Goal: Task Accomplishment & Management: Manage account settings

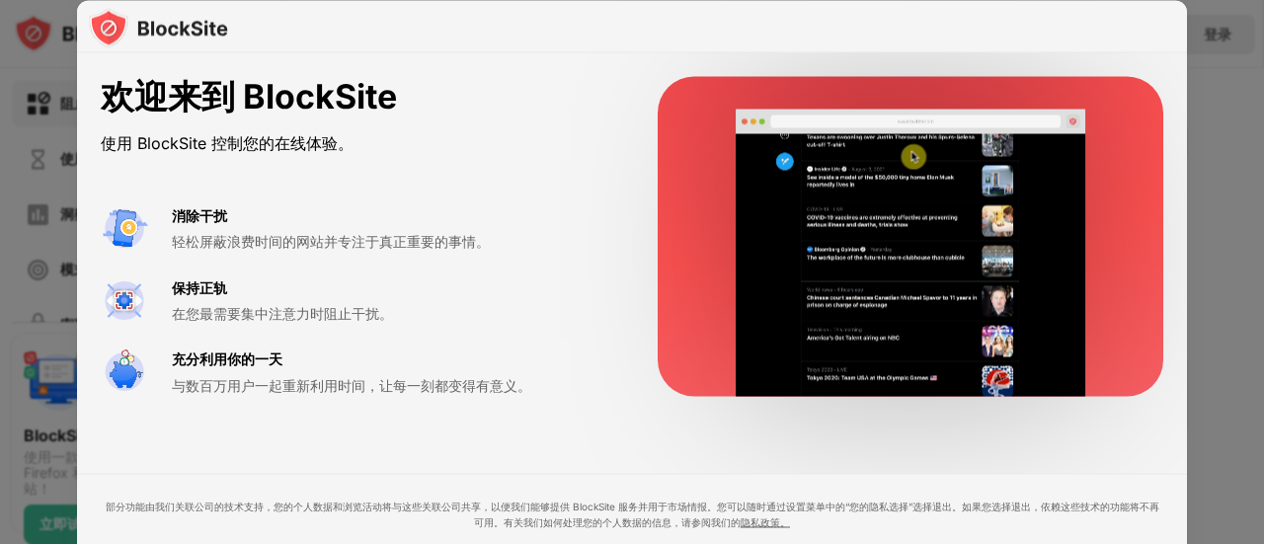
drag, startPoint x: 6, startPoint y: 228, endPoint x: 17, endPoint y: 217, distance: 15.4
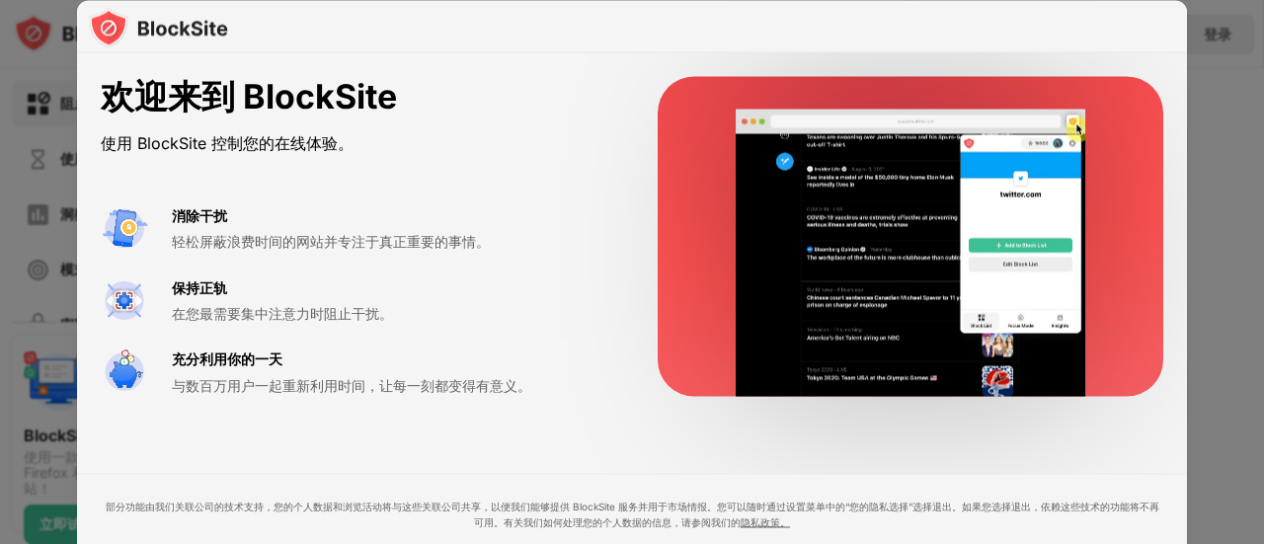
click at [6, 226] on div at bounding box center [632, 272] width 1264 height 544
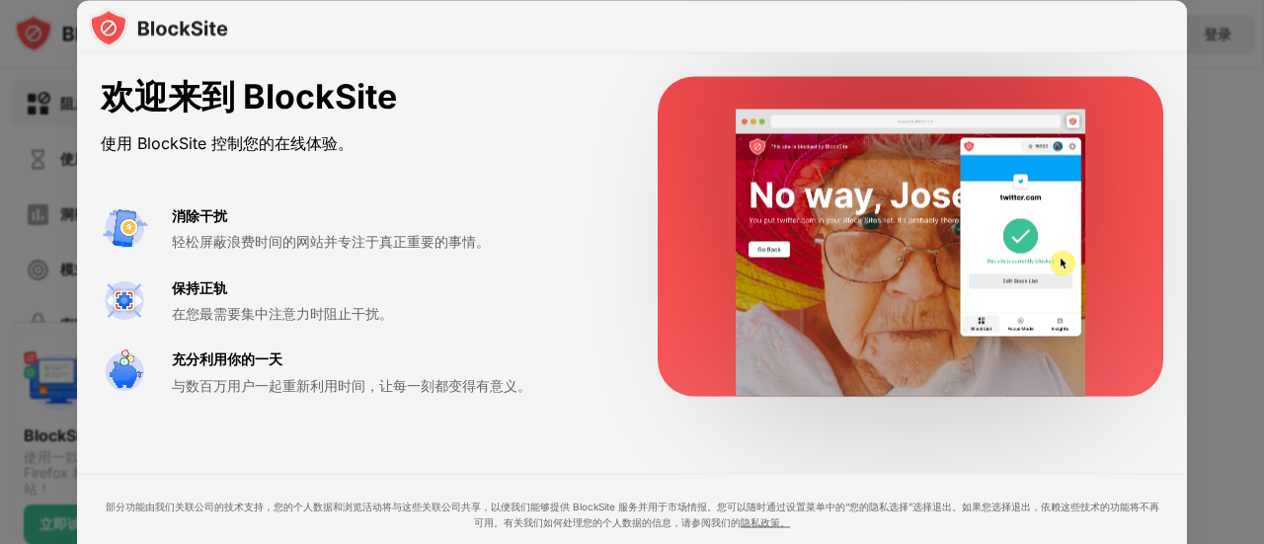
click at [561, 453] on div "欢迎来到 BlockSite 使用 BlockSite 控制您的在线体验。 消除干扰 轻松屏蔽浪费时间的网站并专注于真正重要的事情。 保持正轨 在您最需要集中…" at bounding box center [632, 342] width 1110 height 579
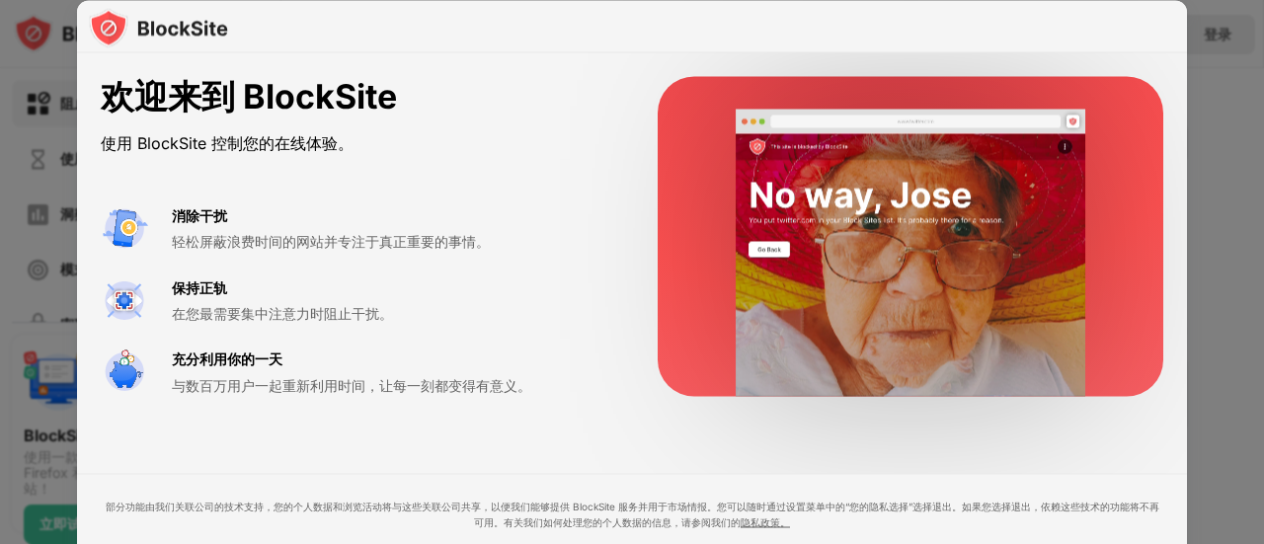
click at [583, 446] on div "欢迎来到 BlockSite 使用 BlockSite 控制您的在线体验。 消除干扰 轻松屏蔽浪费时间的网站并专注于真正重要的事情。 保持正轨 在您最需要集中…" at bounding box center [632, 342] width 1110 height 579
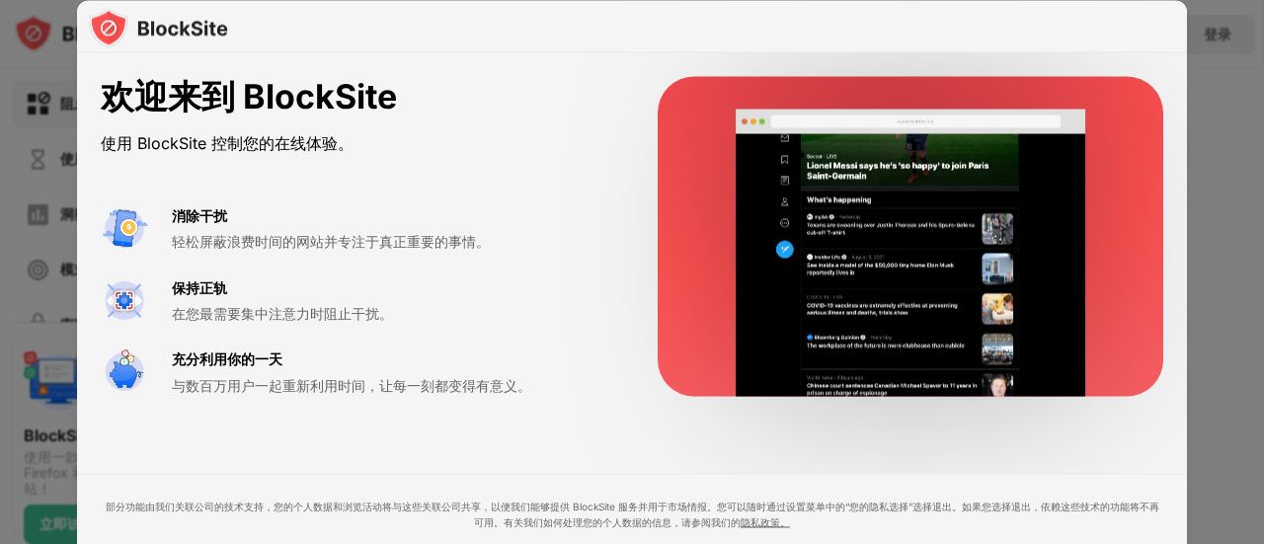
drag, startPoint x: 1204, startPoint y: 409, endPoint x: 1188, endPoint y: 396, distance: 20.4
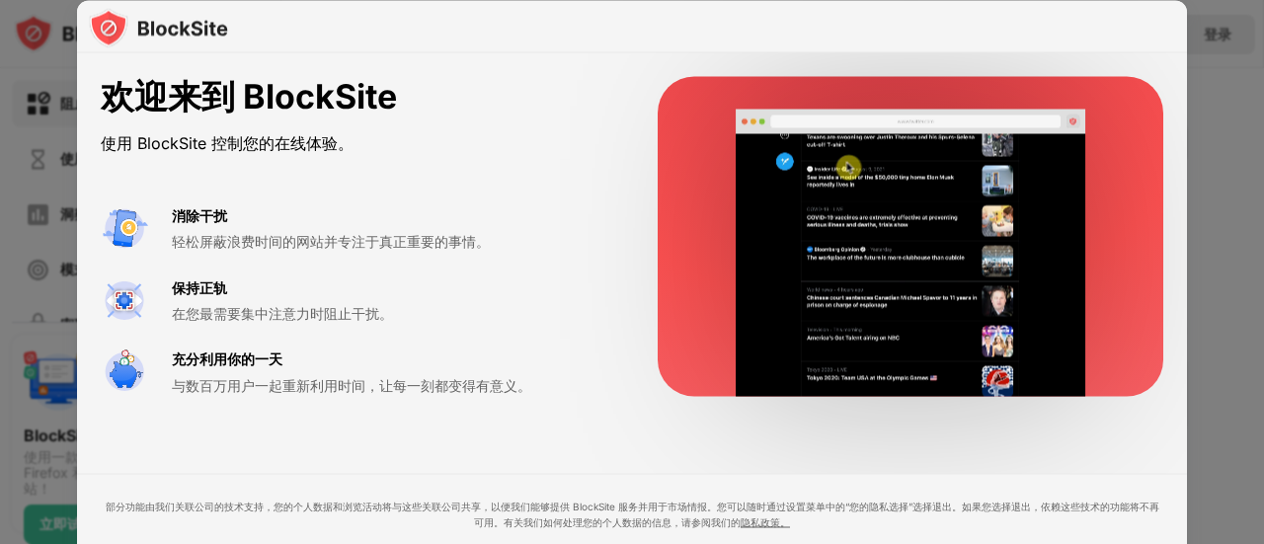
click at [1201, 409] on div at bounding box center [632, 272] width 1264 height 544
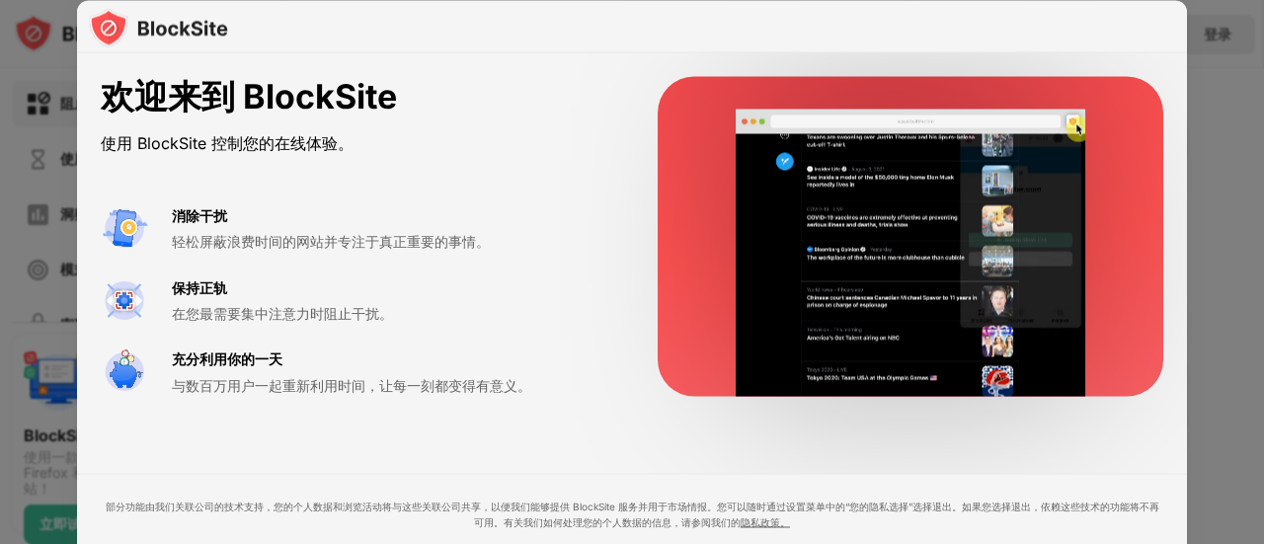
drag, startPoint x: 1130, startPoint y: 13, endPoint x: 1098, endPoint y: 17, distance: 32.8
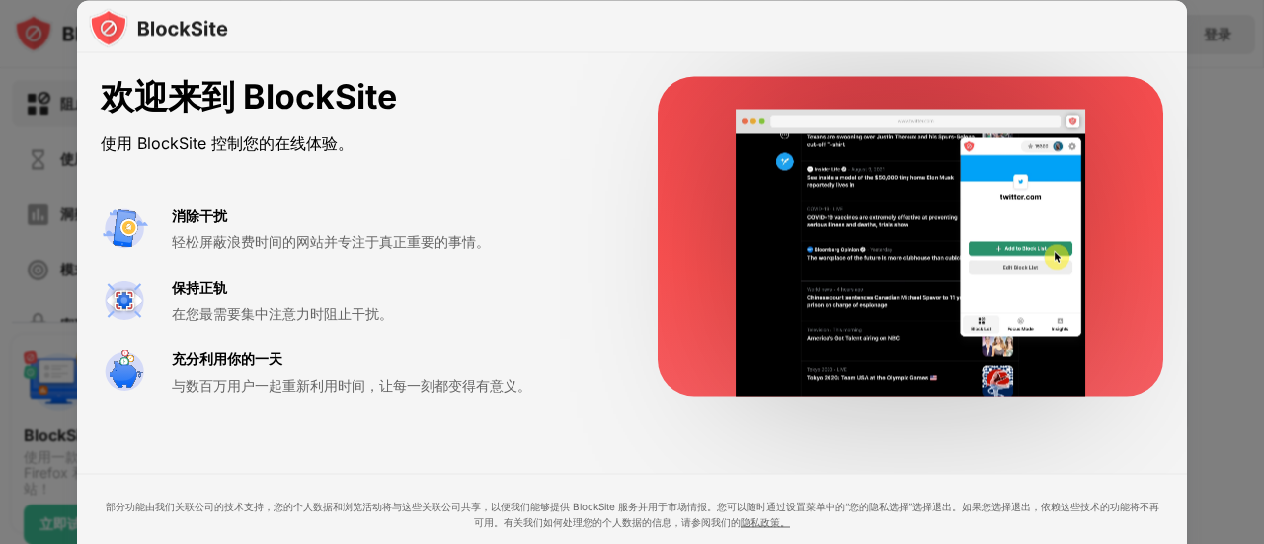
click at [1126, 34] on div at bounding box center [632, 26] width 1110 height 53
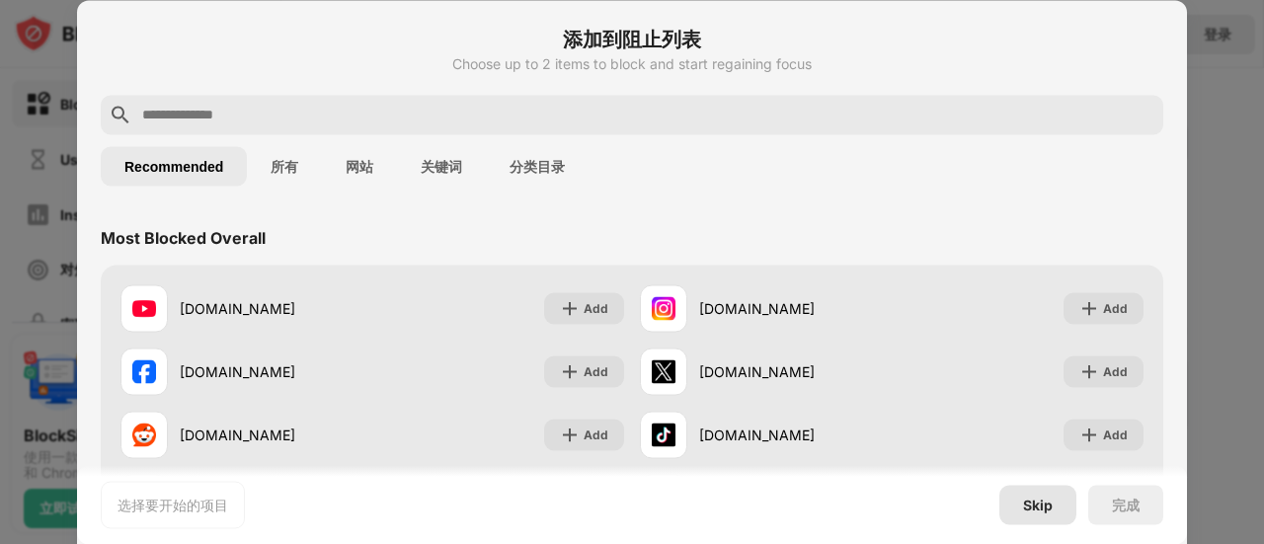
click at [1039, 501] on div "Skip" at bounding box center [1038, 505] width 30 height 16
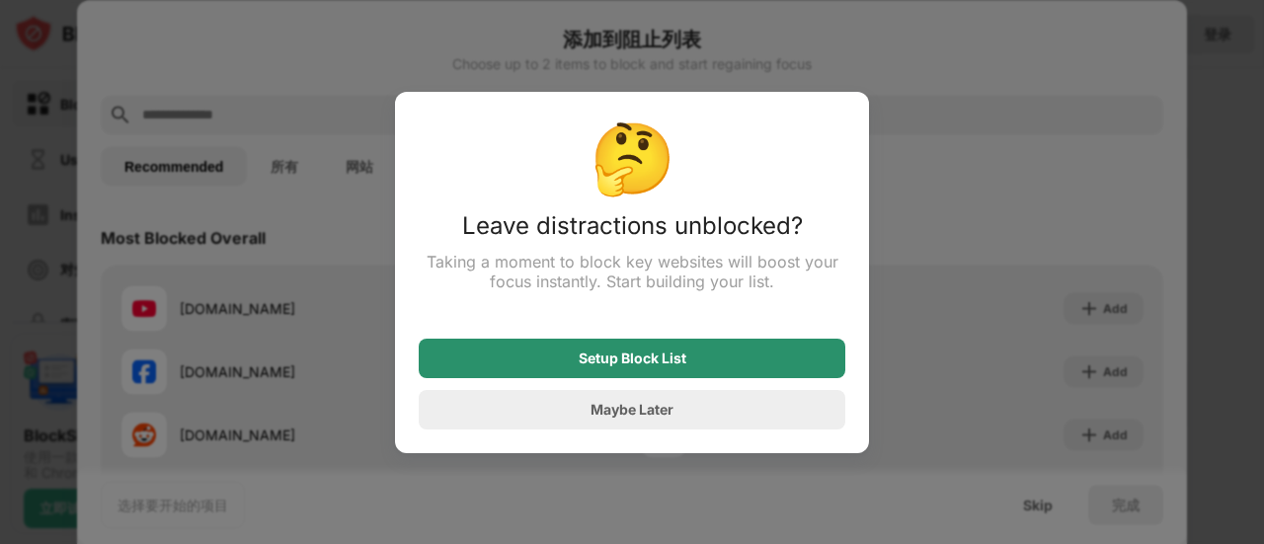
click at [742, 348] on div "Setup Block List" at bounding box center [632, 358] width 427 height 39
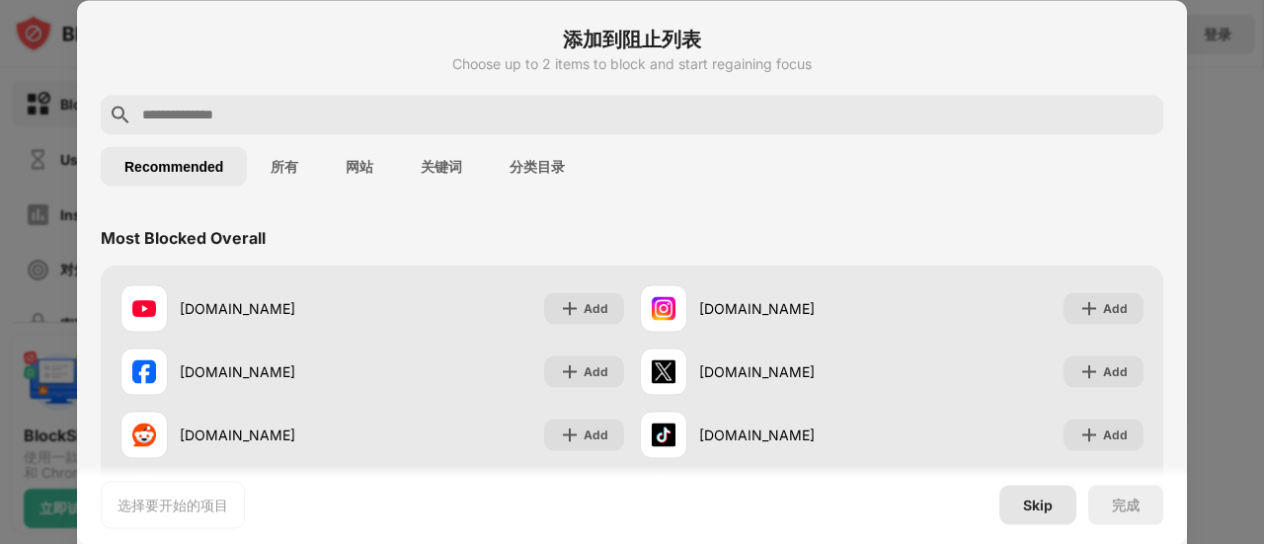
click at [1031, 508] on div "Skip" at bounding box center [1038, 505] width 30 height 16
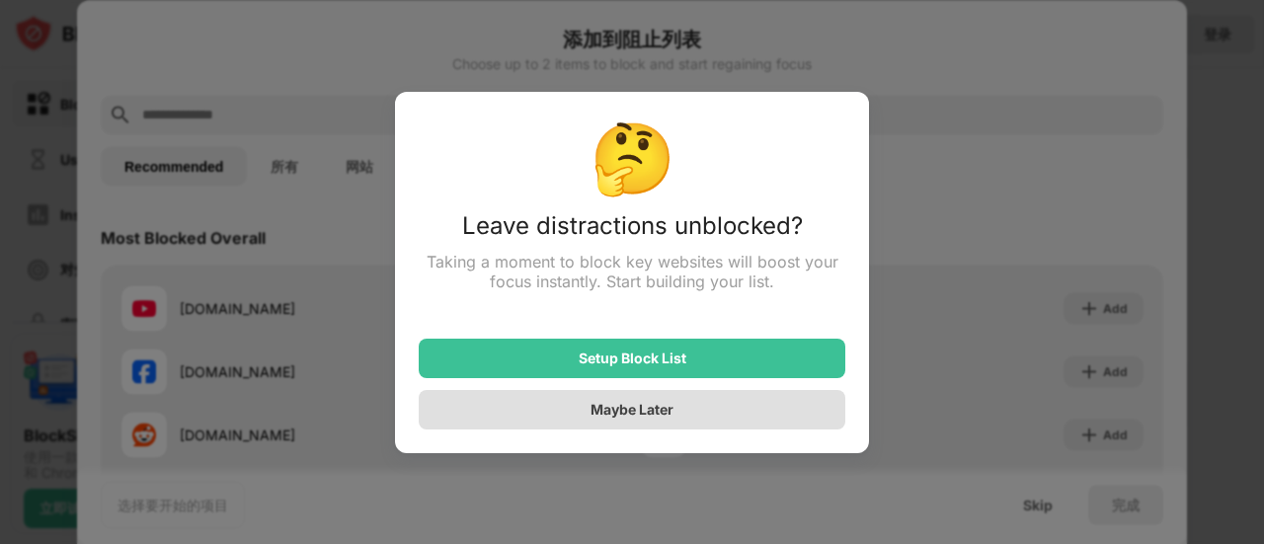
click at [708, 414] on div "Maybe Later" at bounding box center [632, 409] width 427 height 39
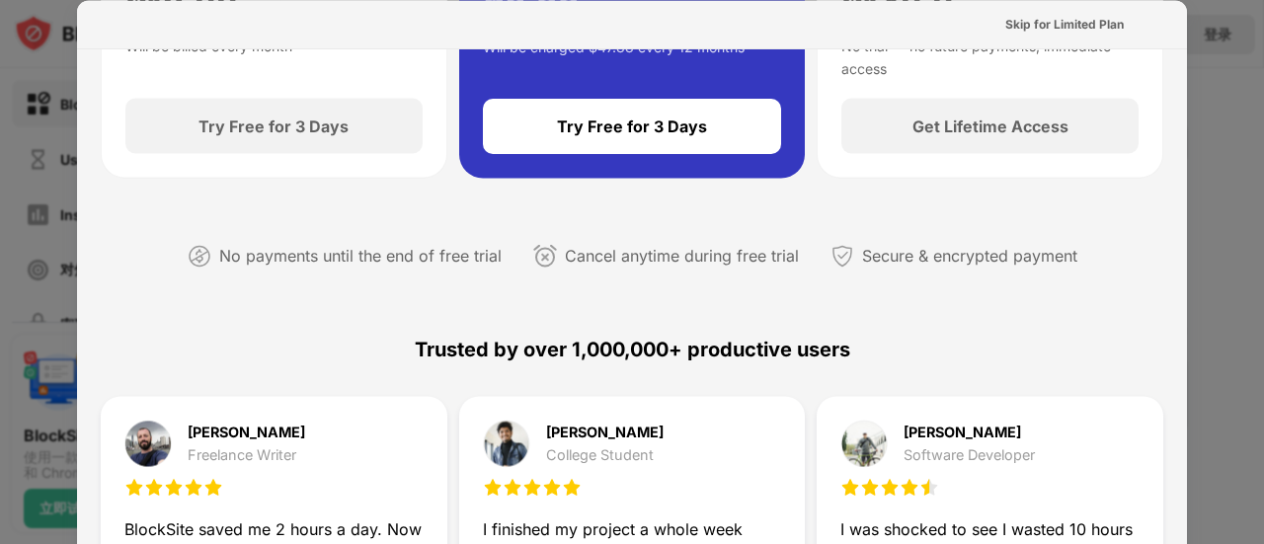
scroll to position [395, 0]
